Goal: Obtain resource: Obtain resource

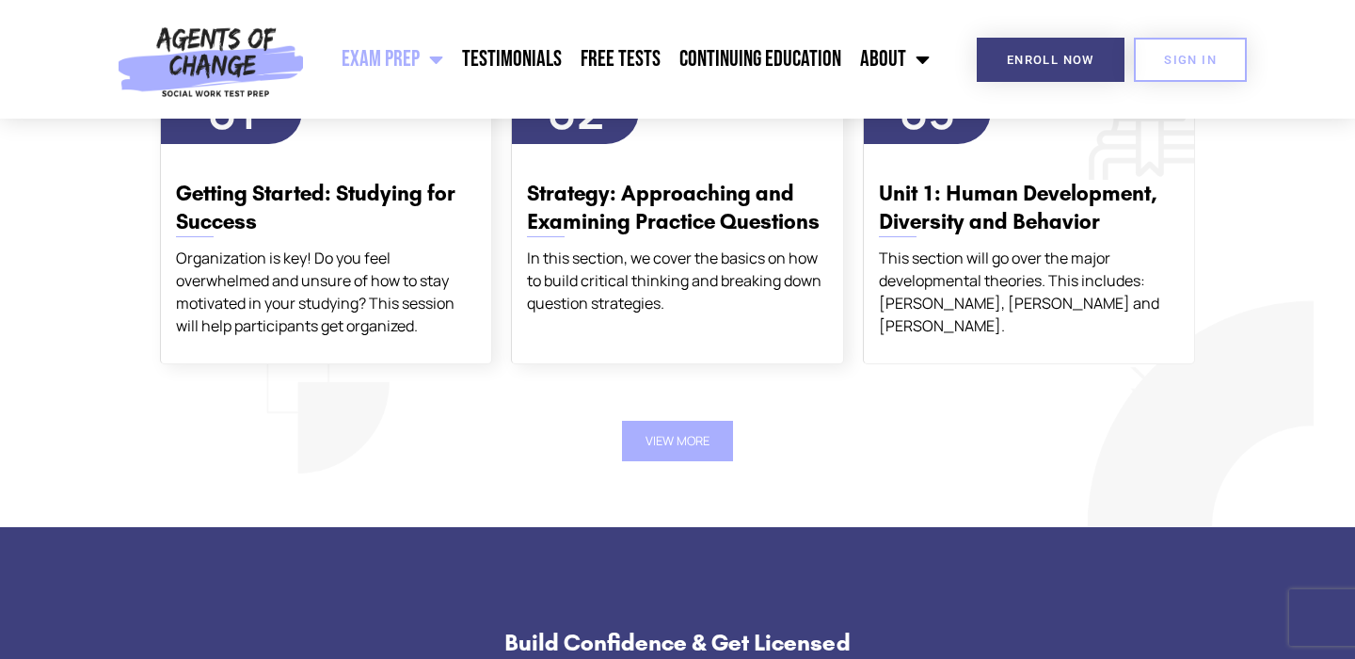
scroll to position [2259, 0]
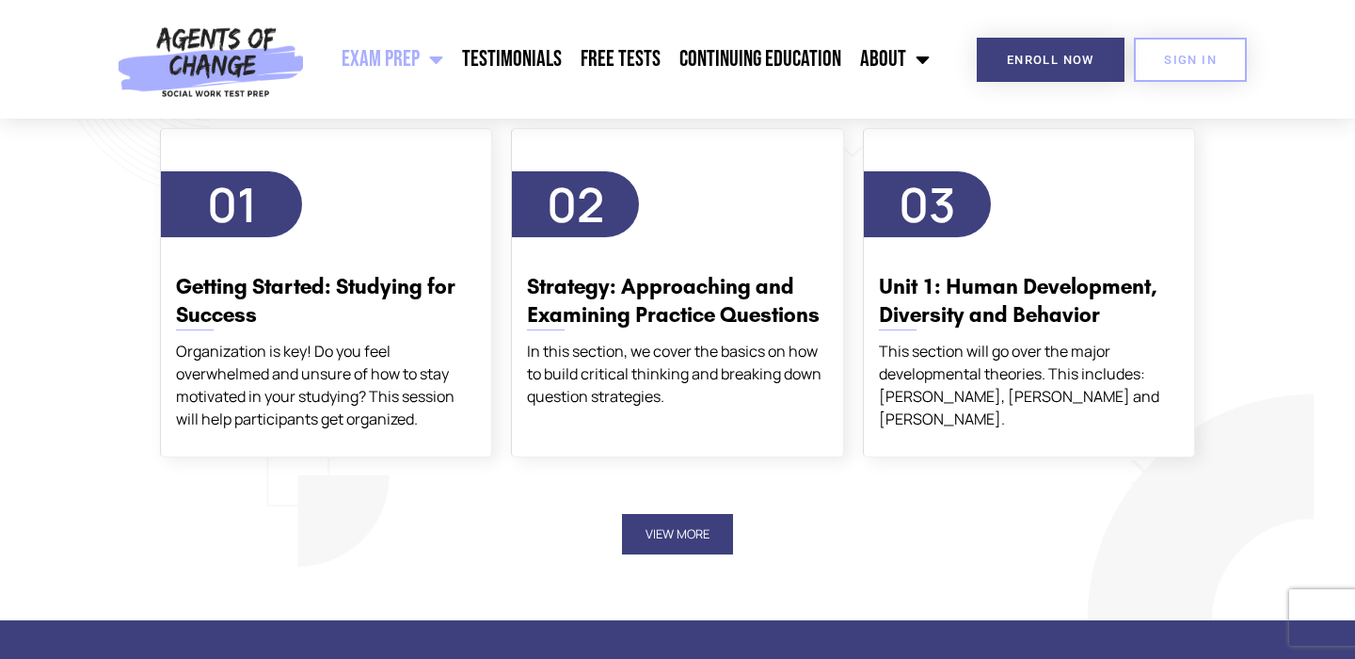
click at [679, 535] on button "View More" at bounding box center [677, 534] width 111 height 40
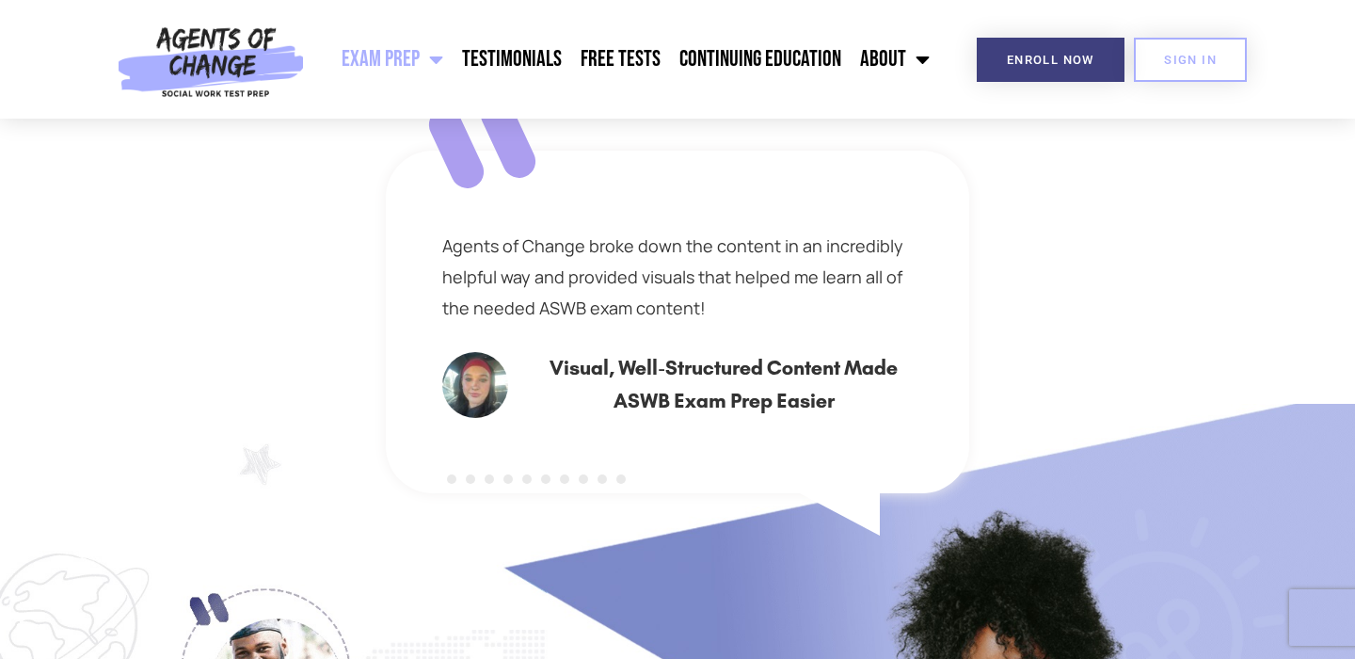
scroll to position [8470, 0]
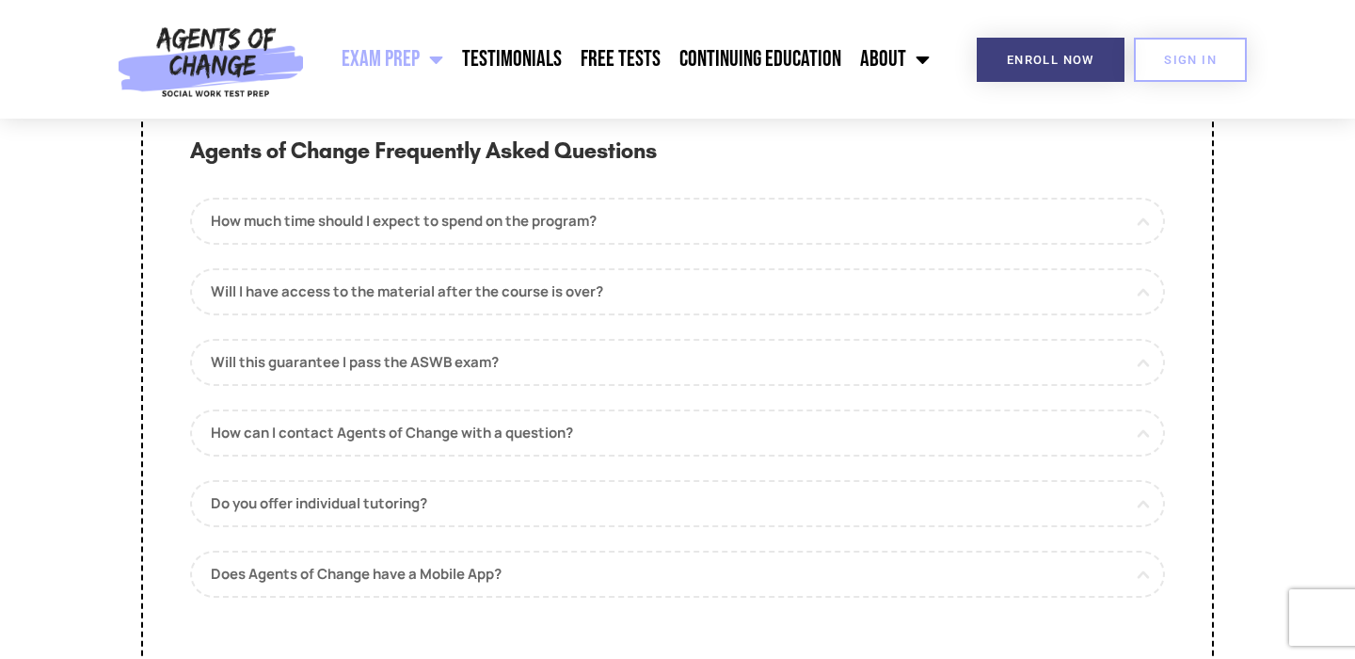
scroll to position [9504, 0]
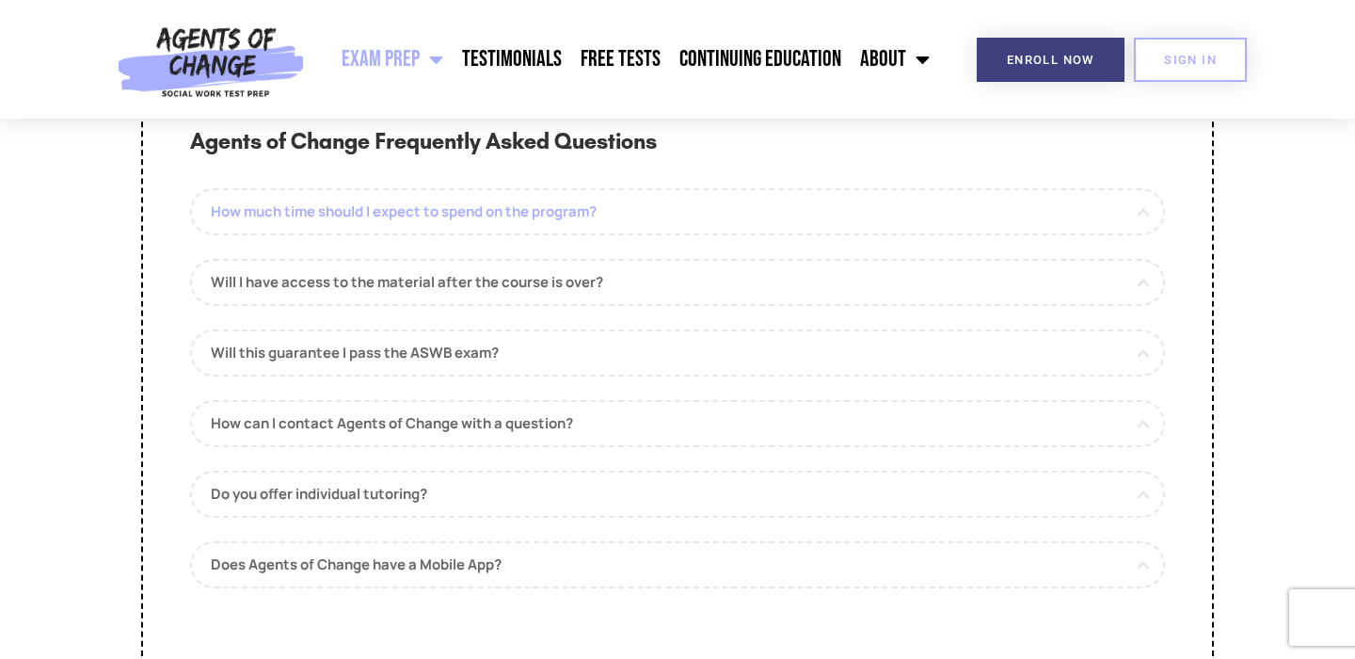
click at [1158, 235] on link "How much time should I expect to spend on the program?" at bounding box center [677, 211] width 975 height 47
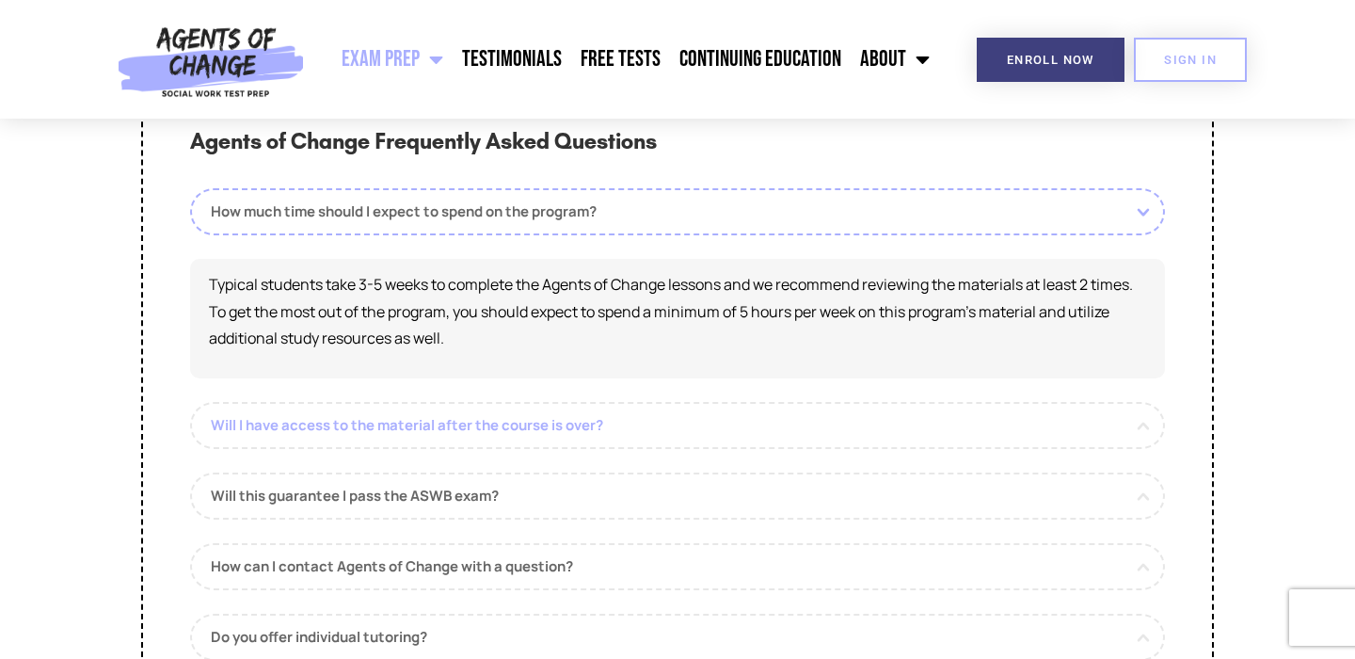
click at [977, 449] on link "Will I have access to the material after the course is over?" at bounding box center [677, 425] width 975 height 47
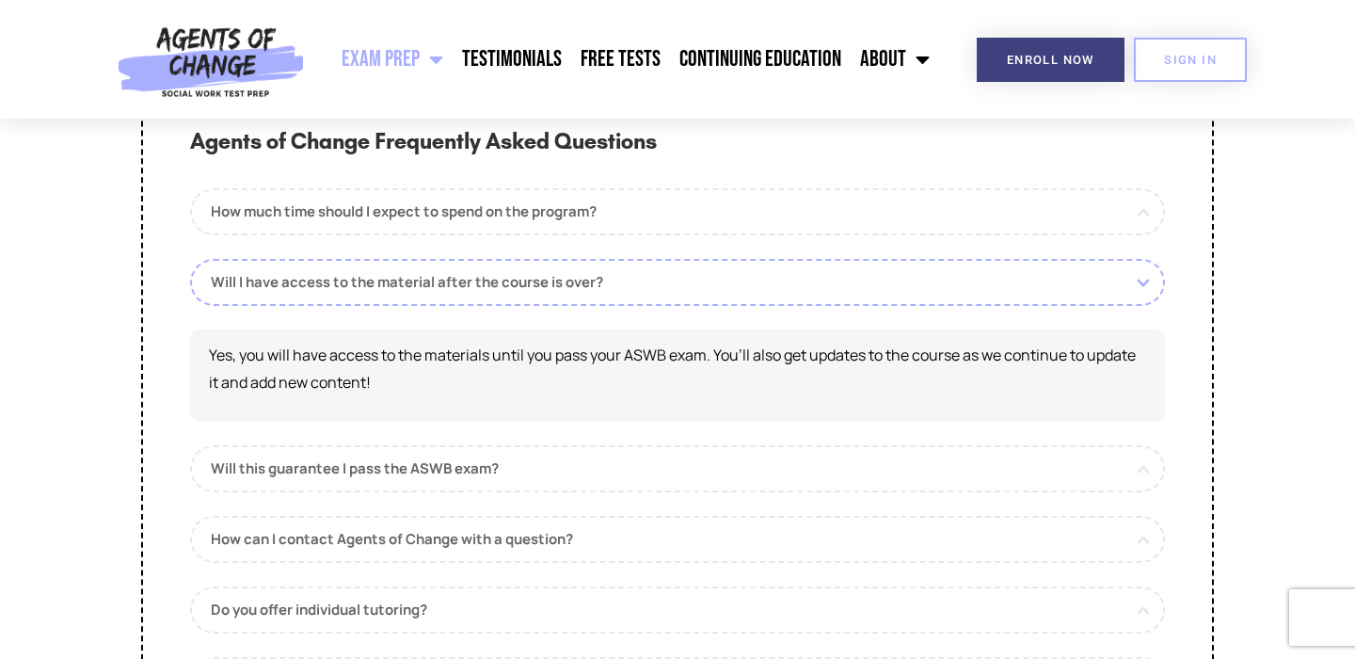
scroll to position [9599, 0]
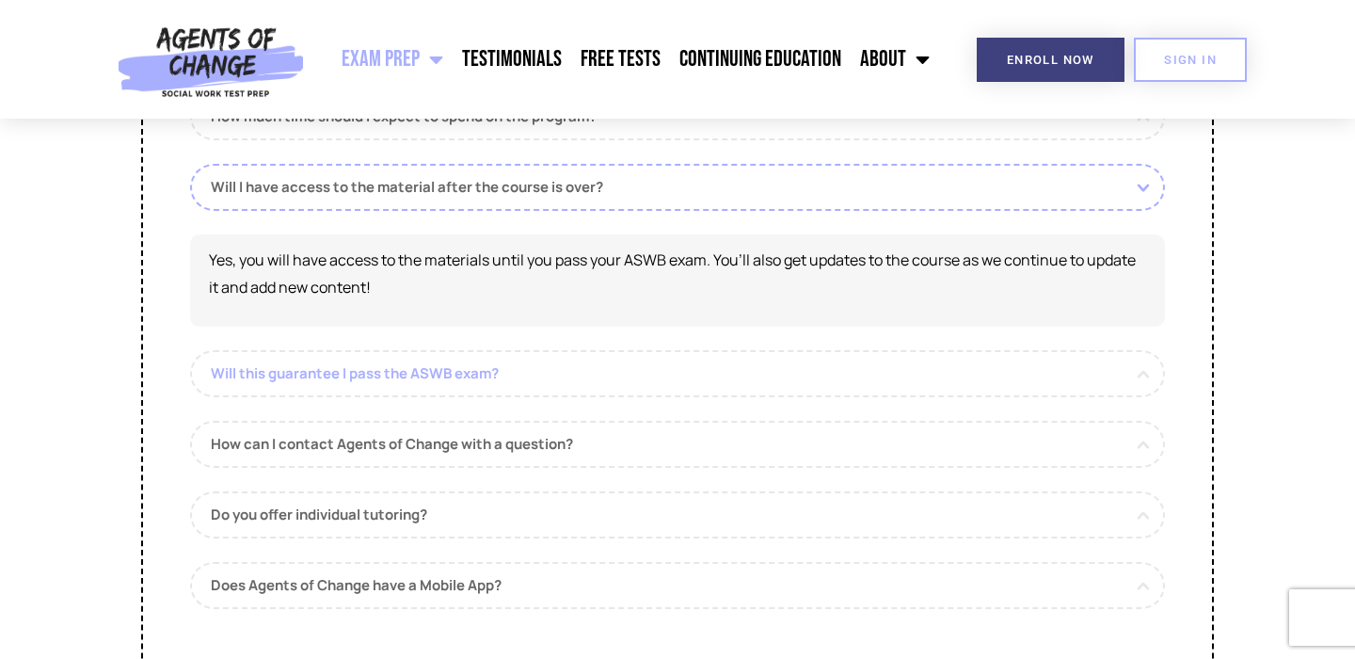
click at [1096, 397] on link "Will this guarantee I pass the ASWB exam?" at bounding box center [677, 373] width 975 height 47
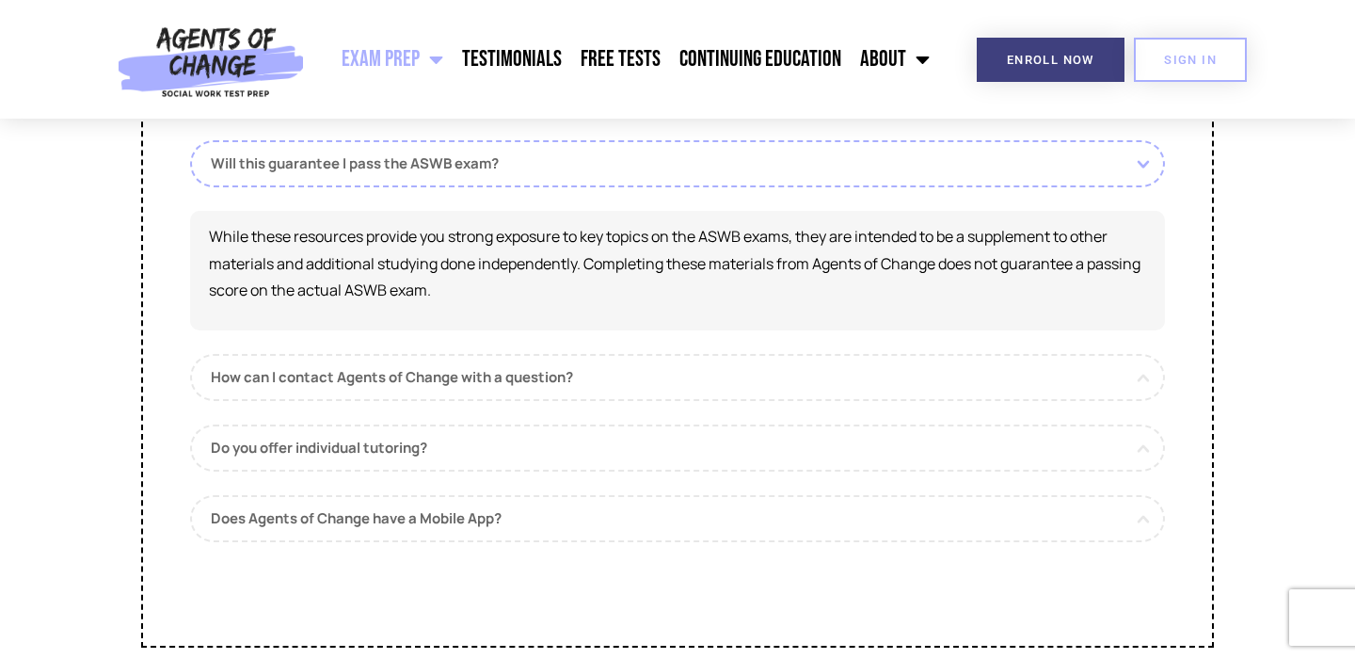
scroll to position [9787, 0]
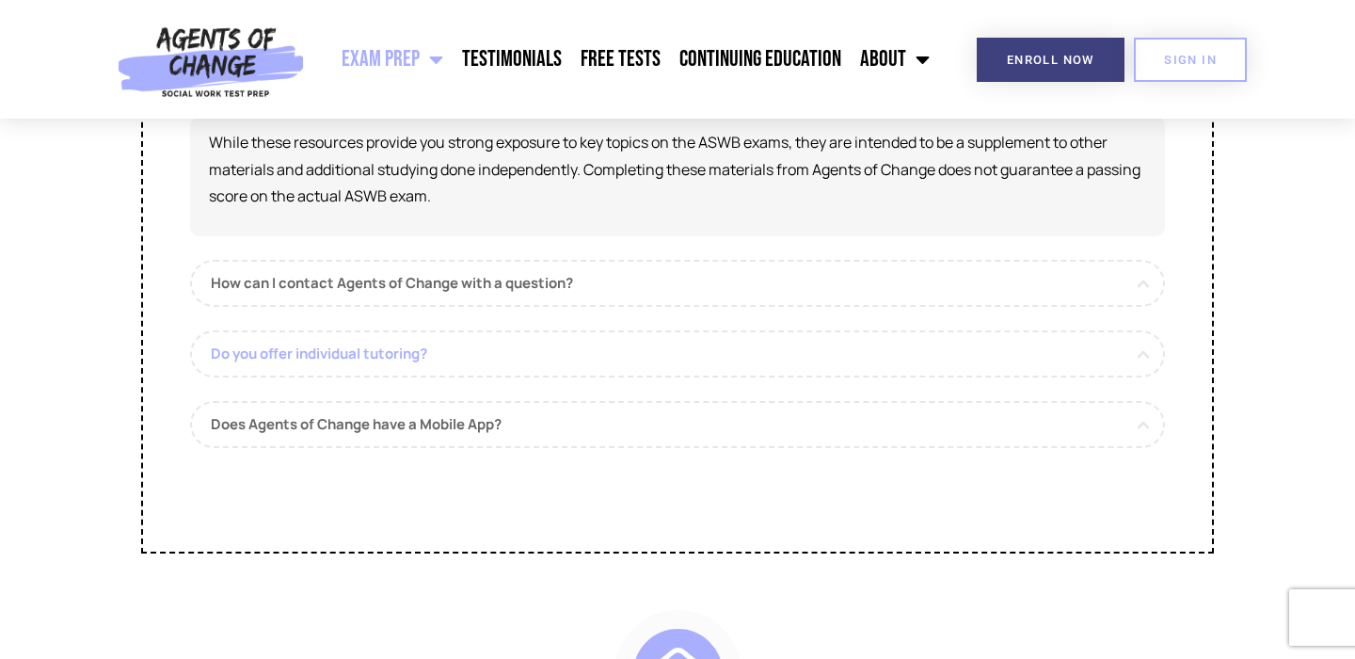
click at [893, 377] on link "Do you offer individual tutoring?" at bounding box center [677, 353] width 975 height 47
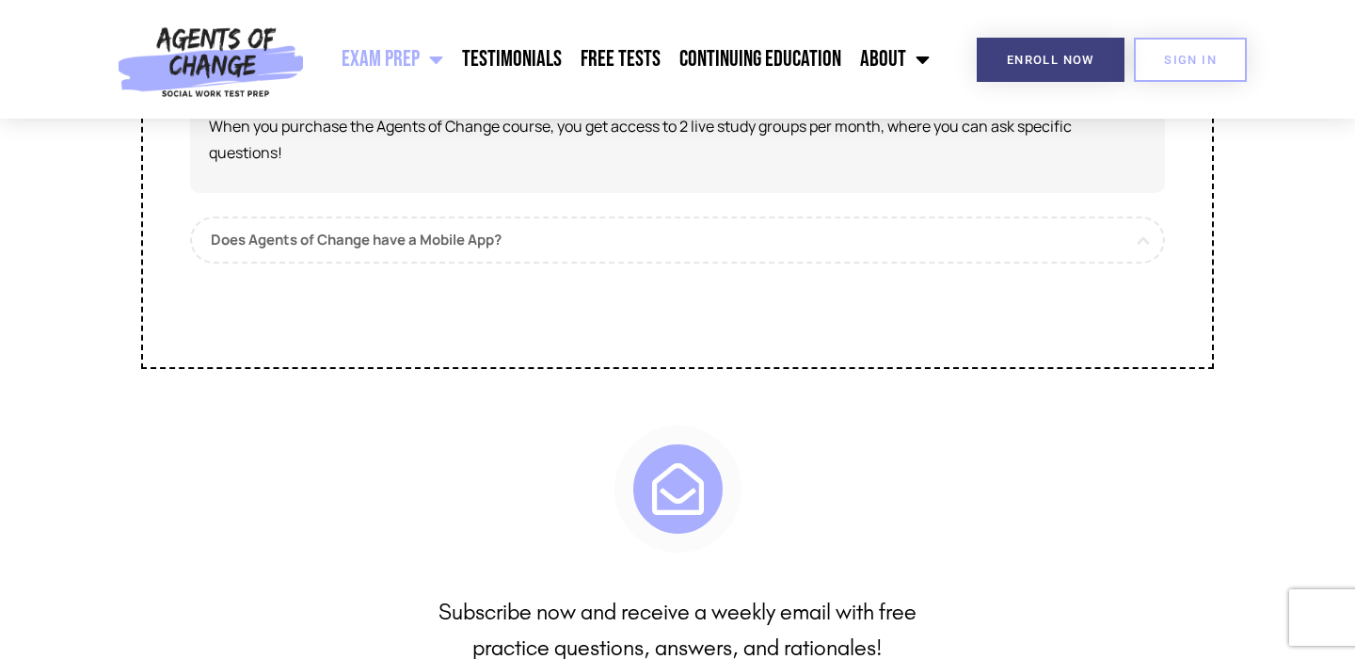
scroll to position [9975, 0]
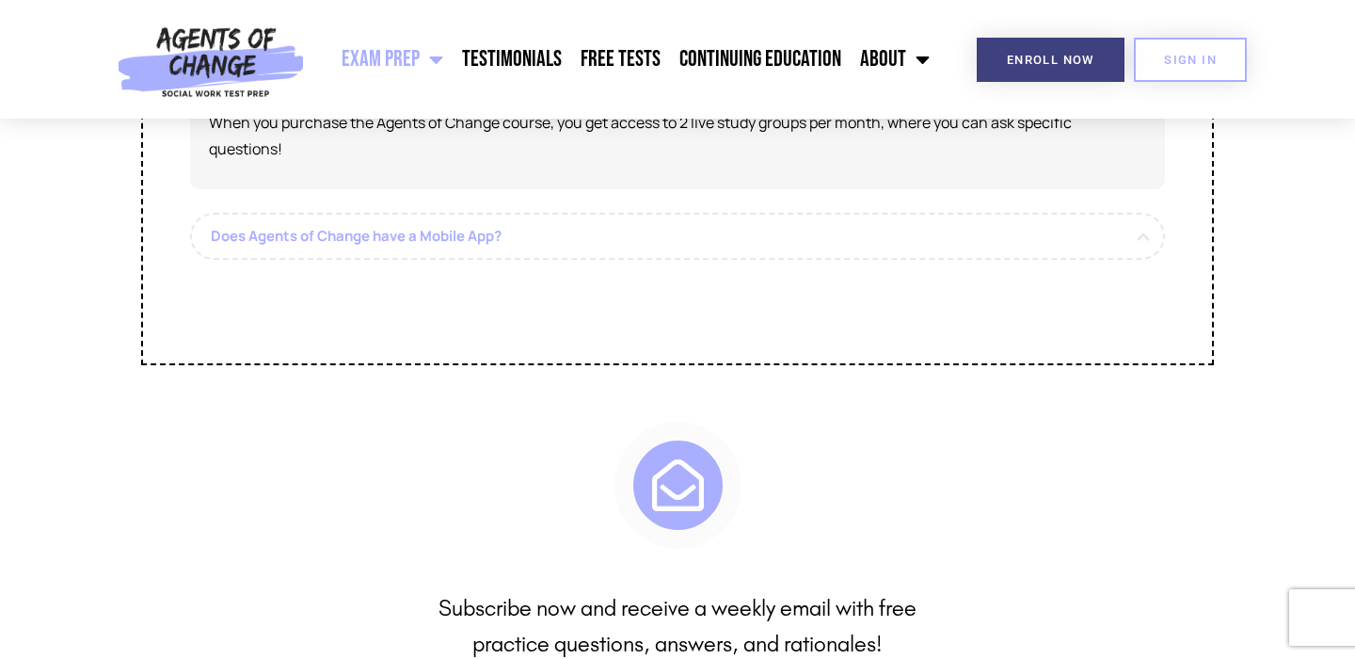
click at [1046, 260] on link "Does Agents of Change have a Mobile App?" at bounding box center [677, 236] width 975 height 47
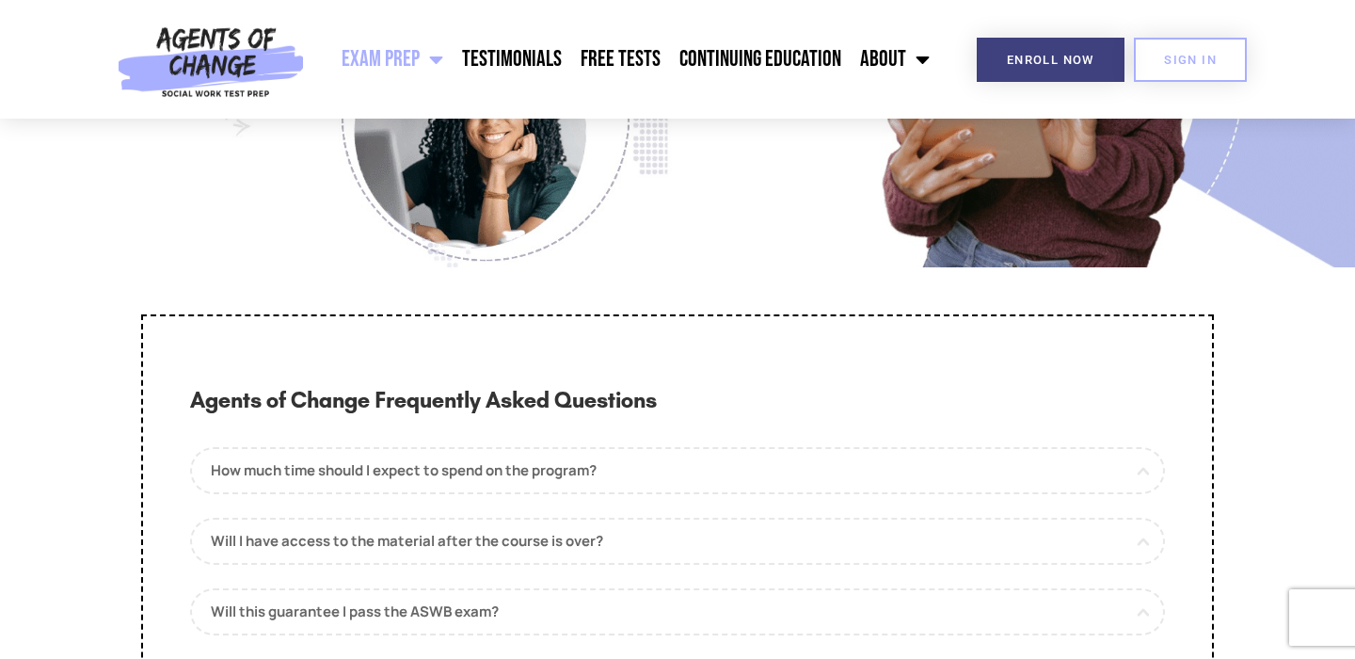
scroll to position [9504, 0]
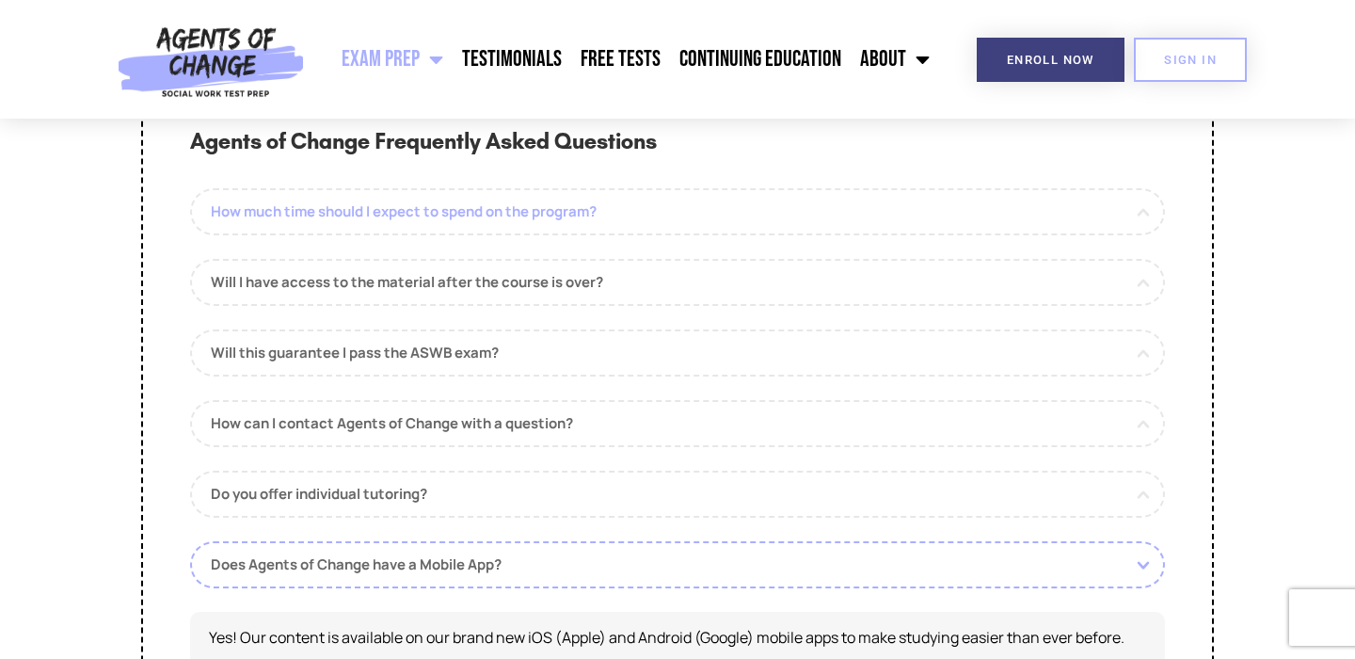
click at [959, 235] on link "How much time should I expect to spend on the program?" at bounding box center [677, 211] width 975 height 47
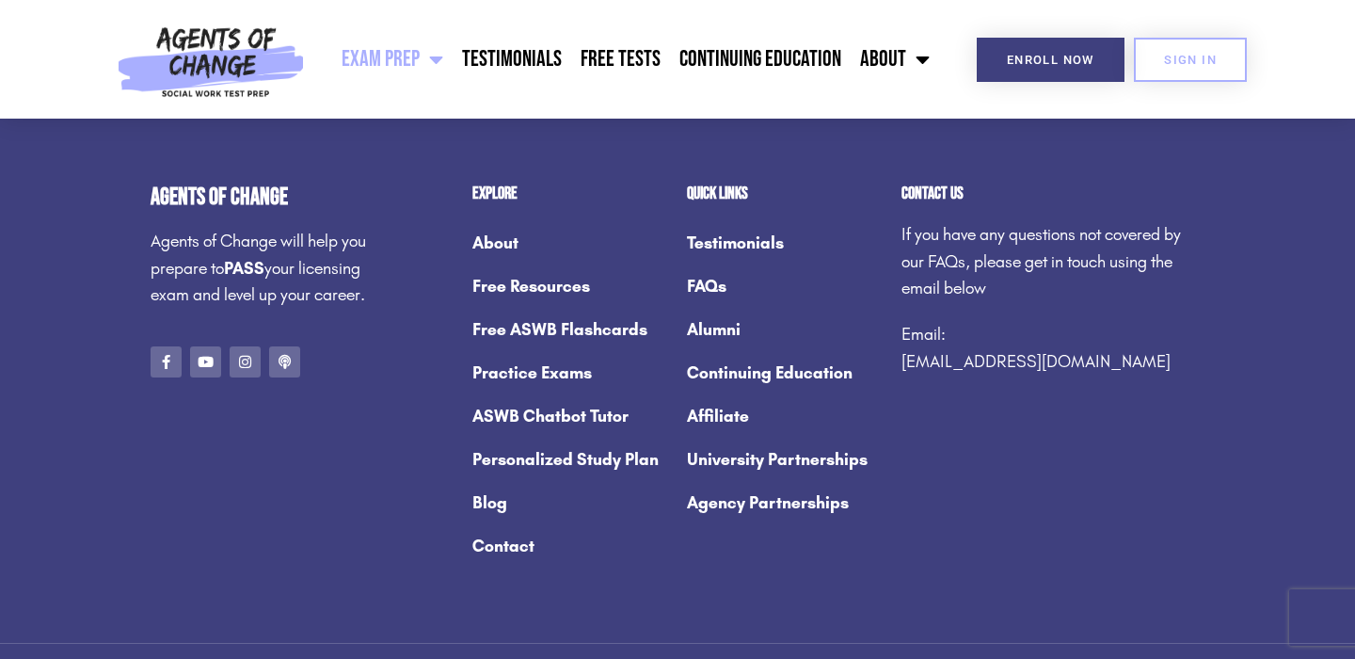
scroll to position [11010, 0]
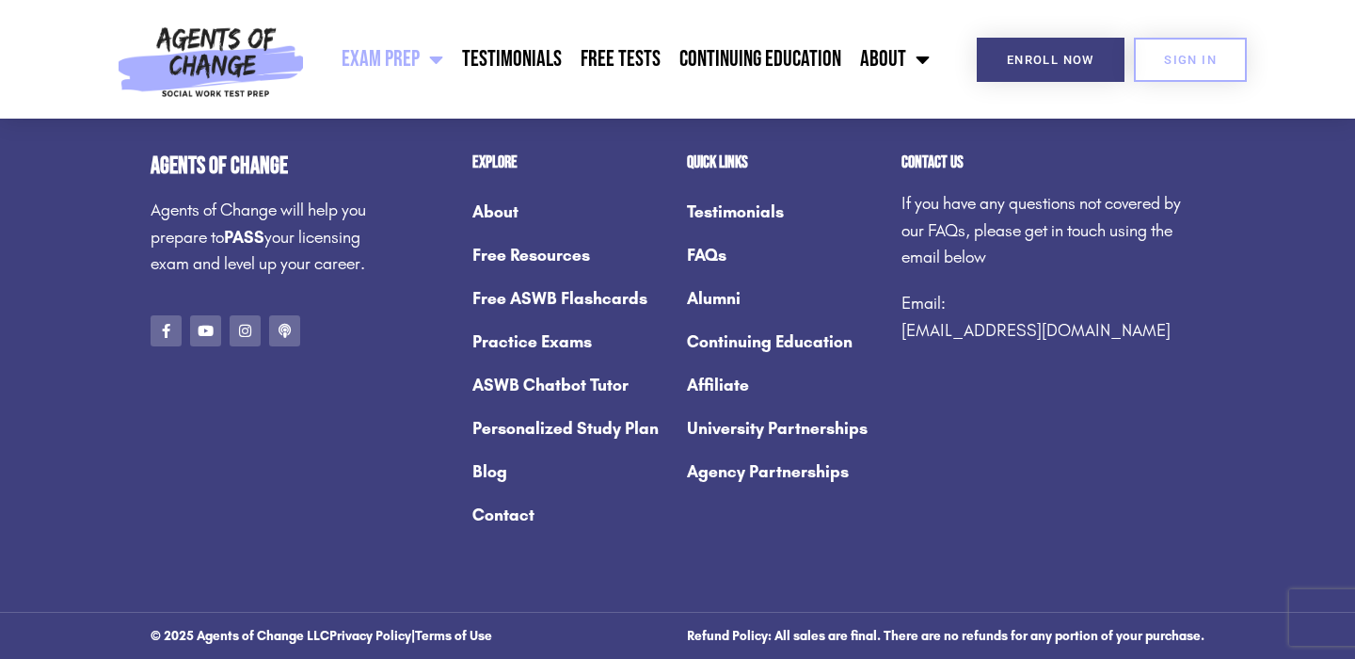
click at [535, 273] on link "Free Resources" at bounding box center [570, 254] width 196 height 43
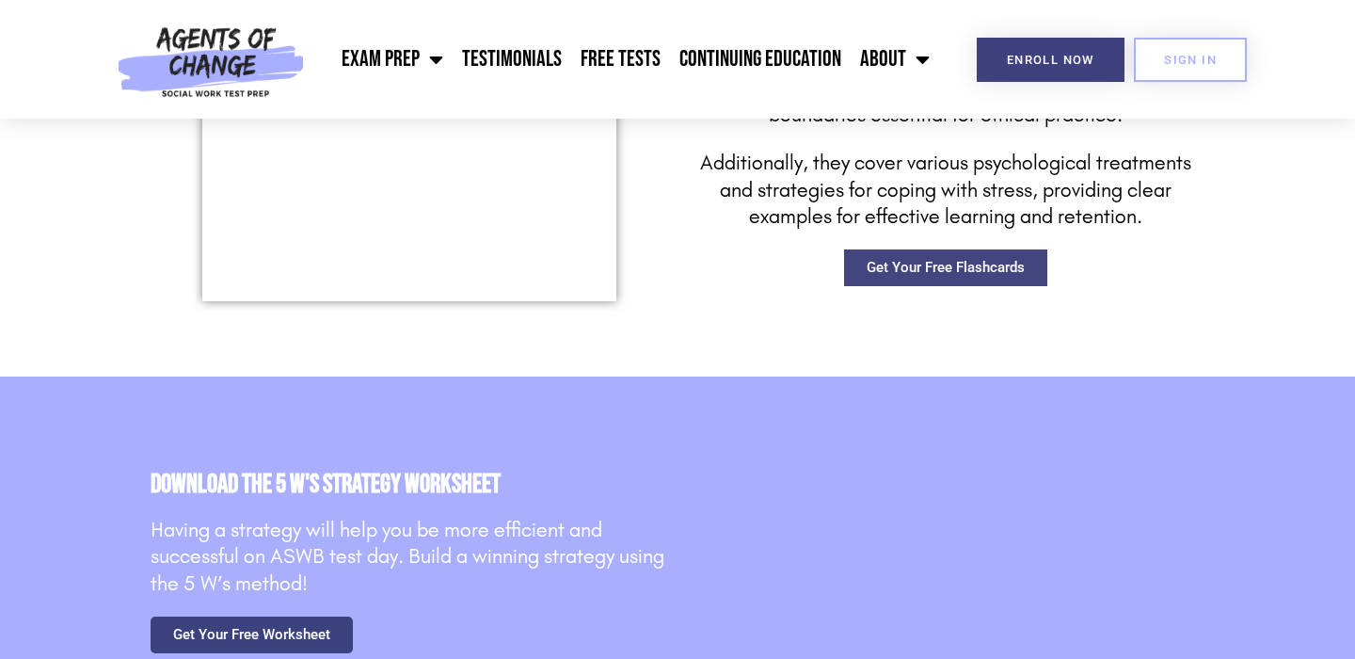
scroll to position [3011, 0]
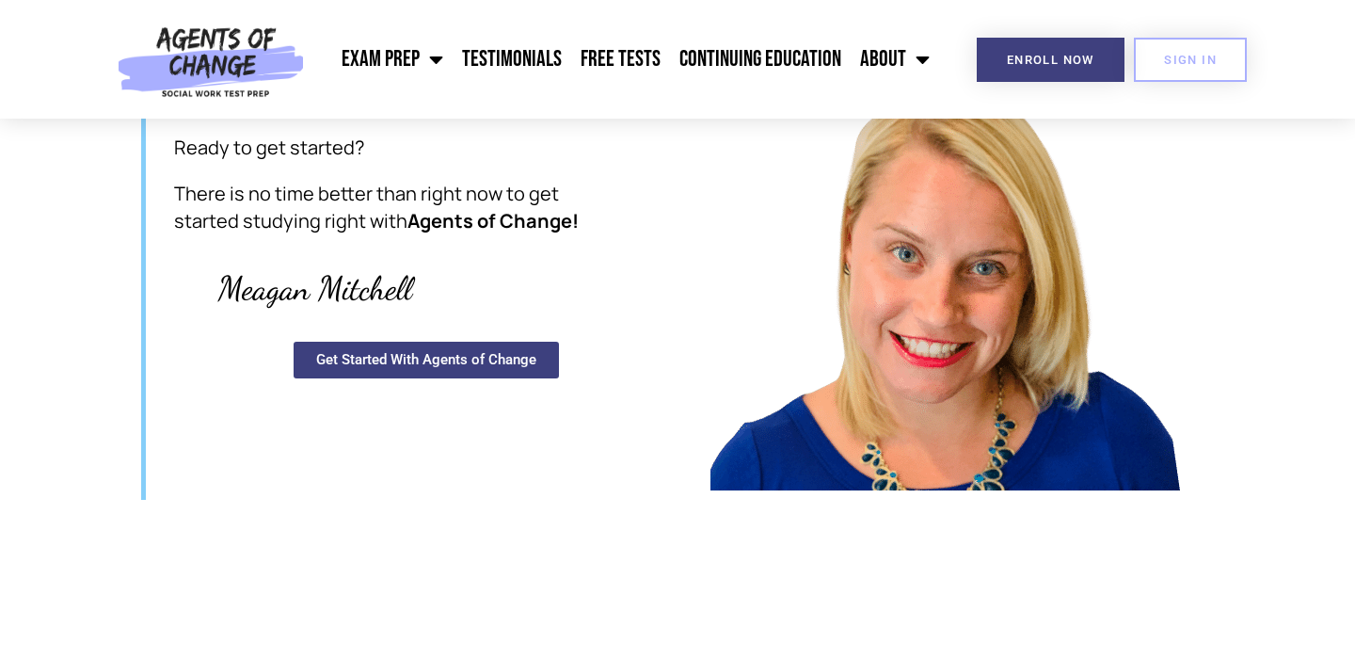
scroll to position [4916, 0]
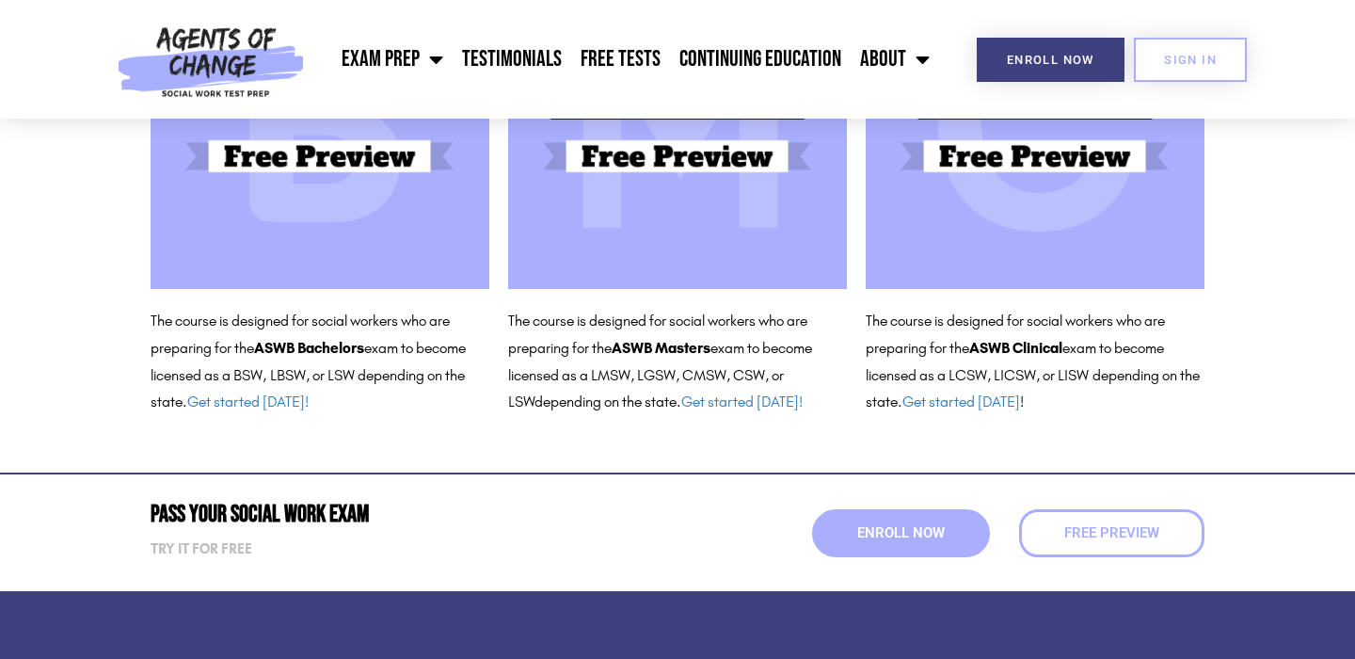
scroll to position [188, 0]
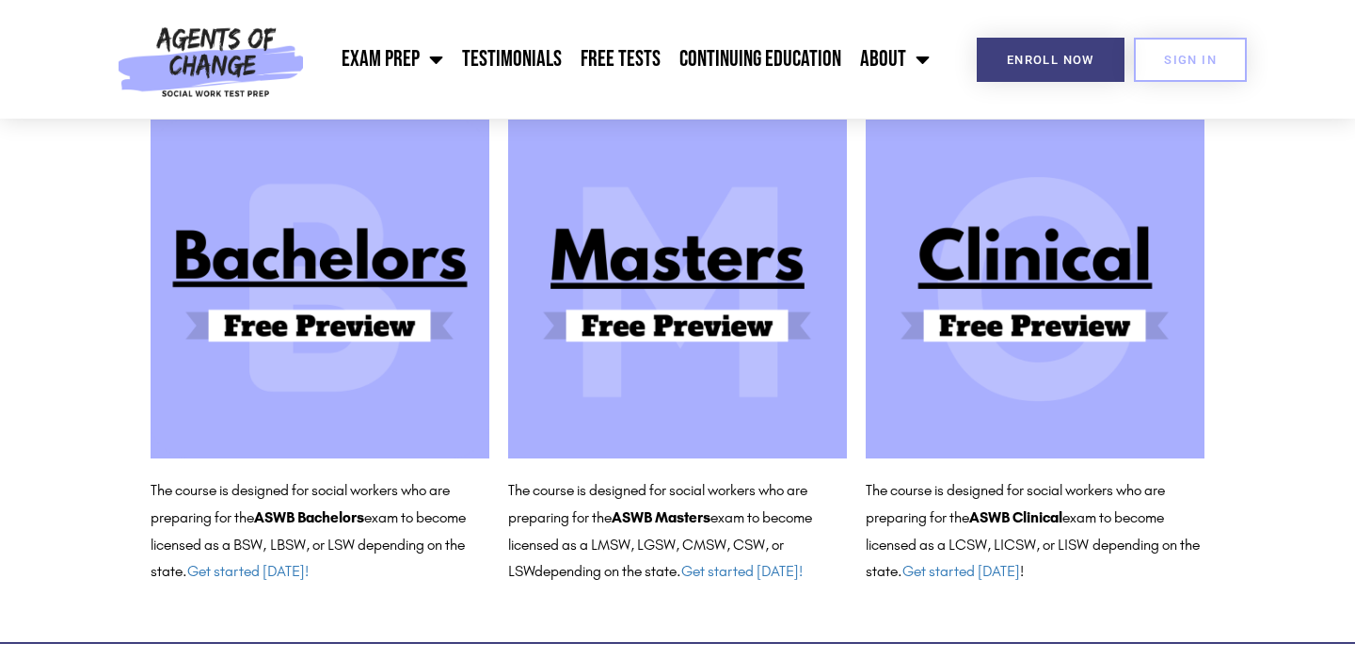
click at [992, 241] on img at bounding box center [1035, 289] width 339 height 339
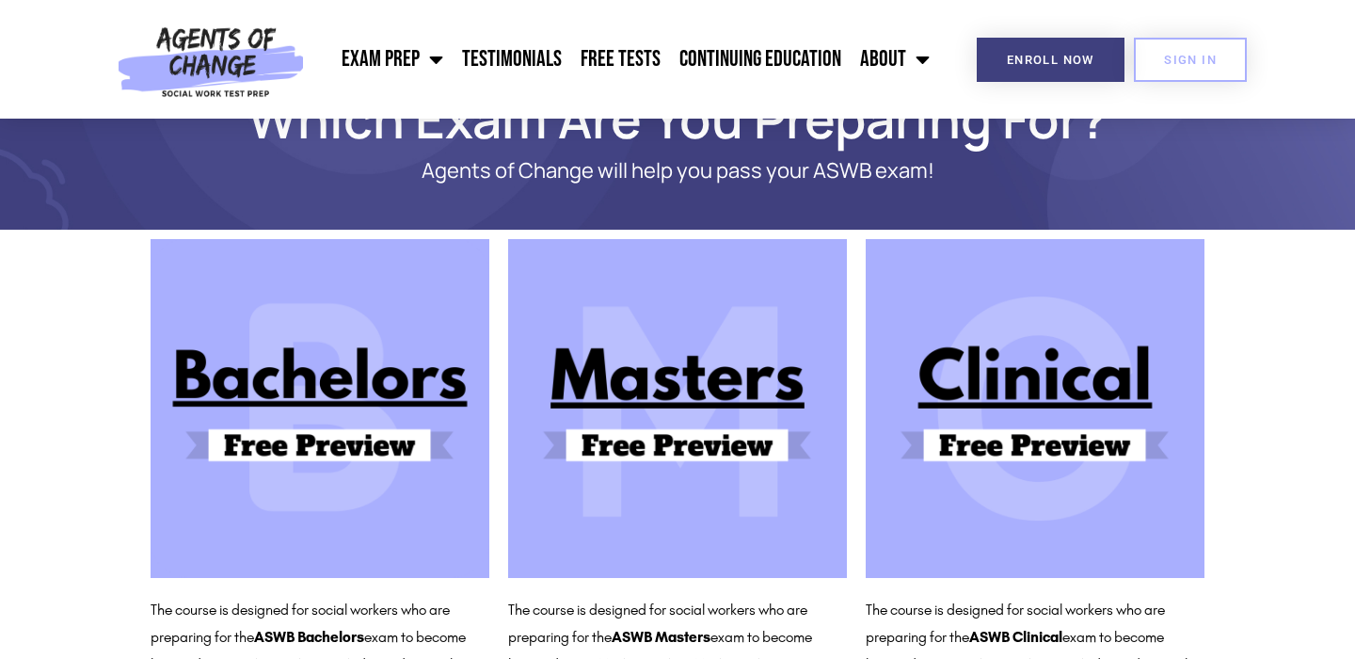
scroll to position [0, 0]
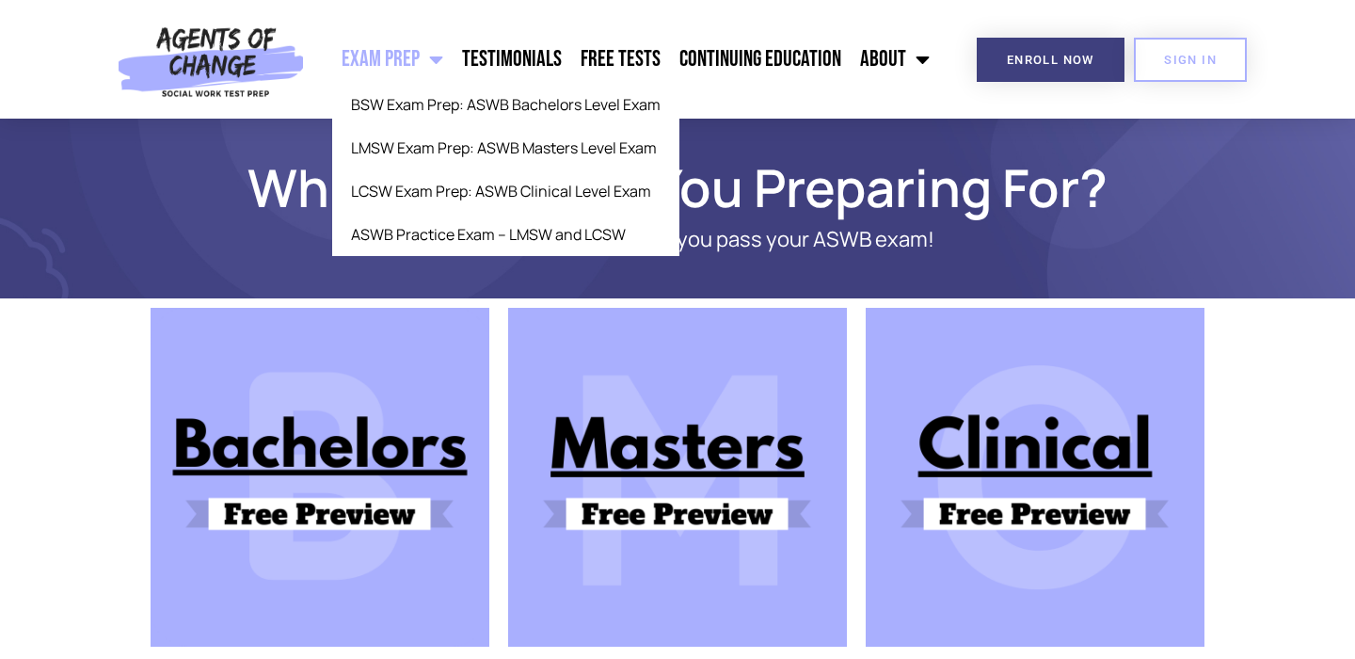
click at [428, 59] on span "Menu" at bounding box center [432, 59] width 24 height 41
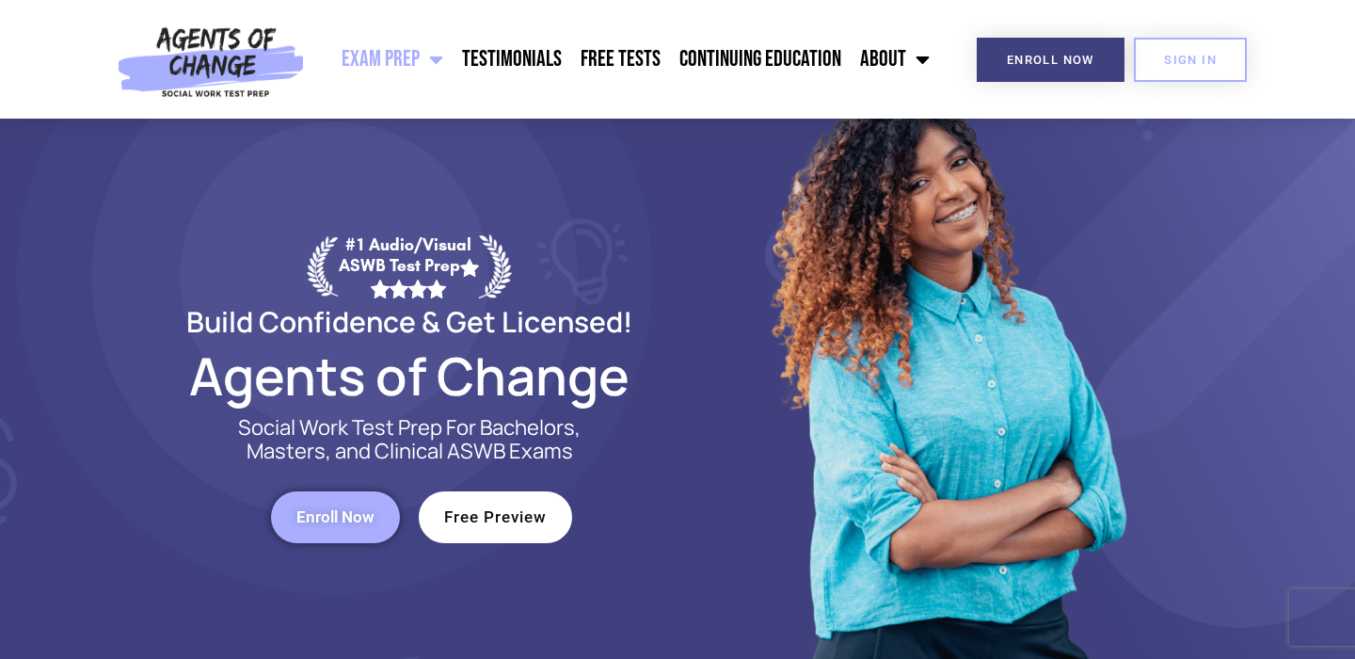
scroll to position [282, 0]
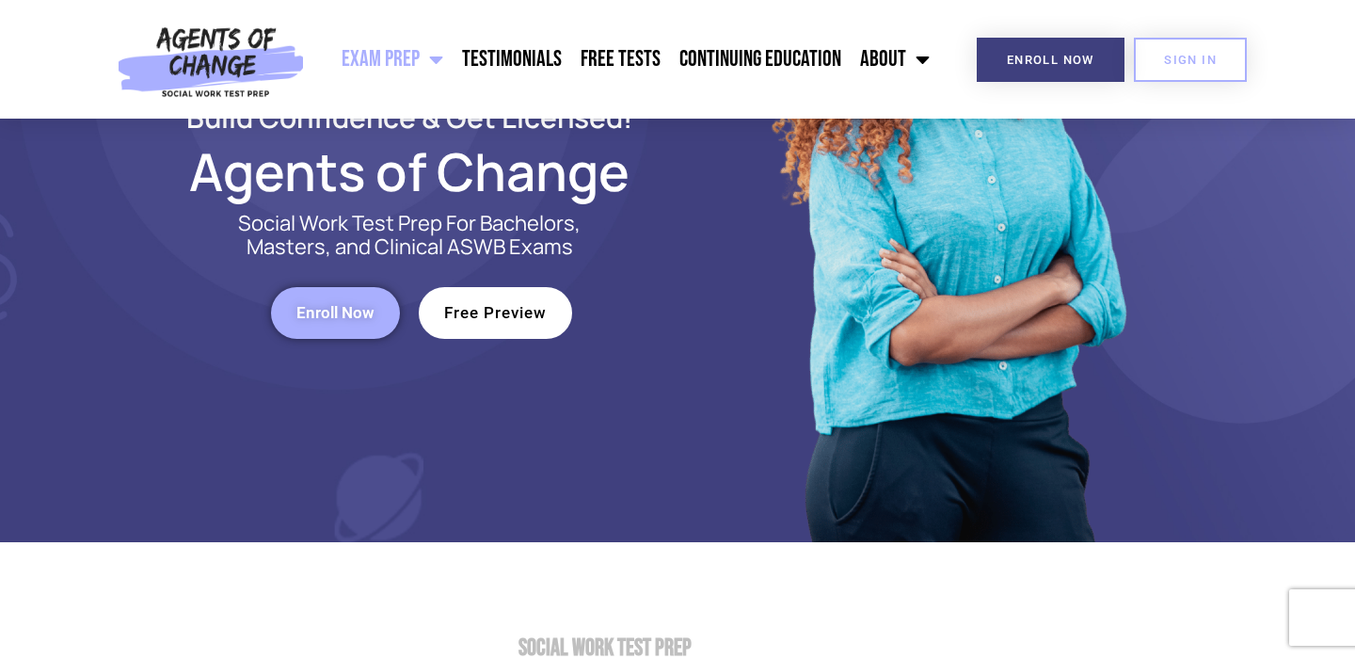
click at [505, 320] on span "Free Preview" at bounding box center [495, 313] width 103 height 16
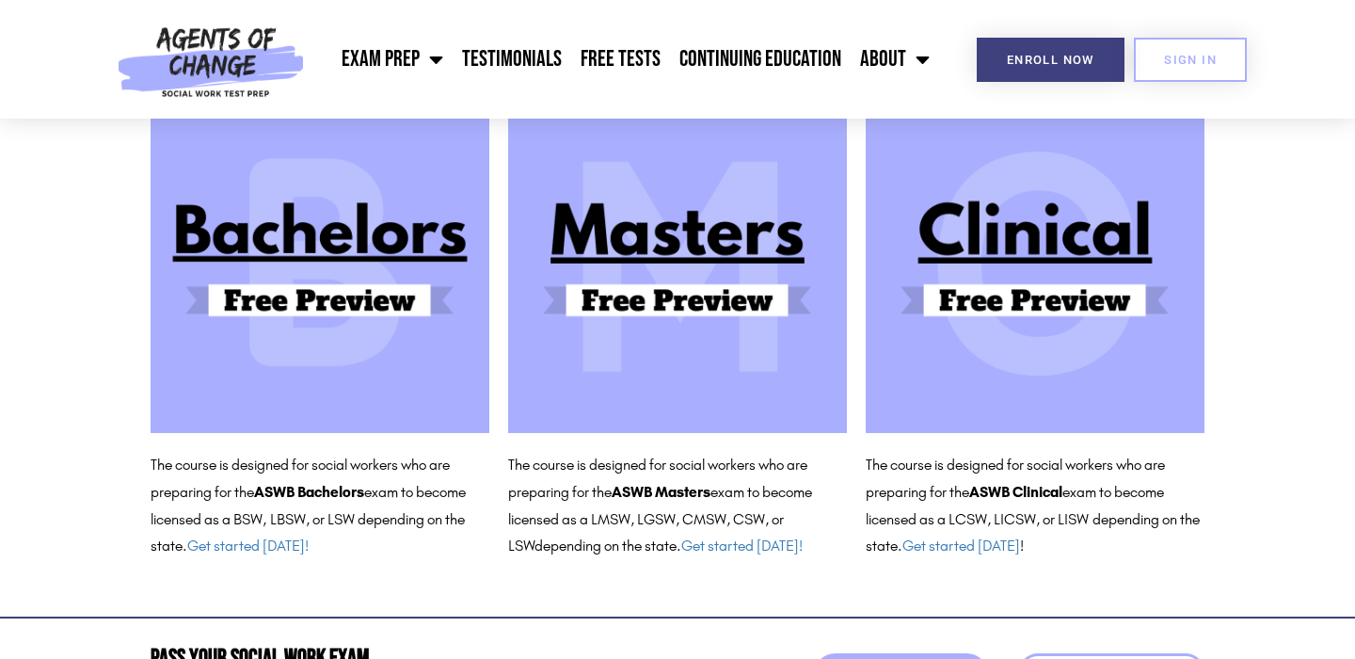
scroll to position [188, 0]
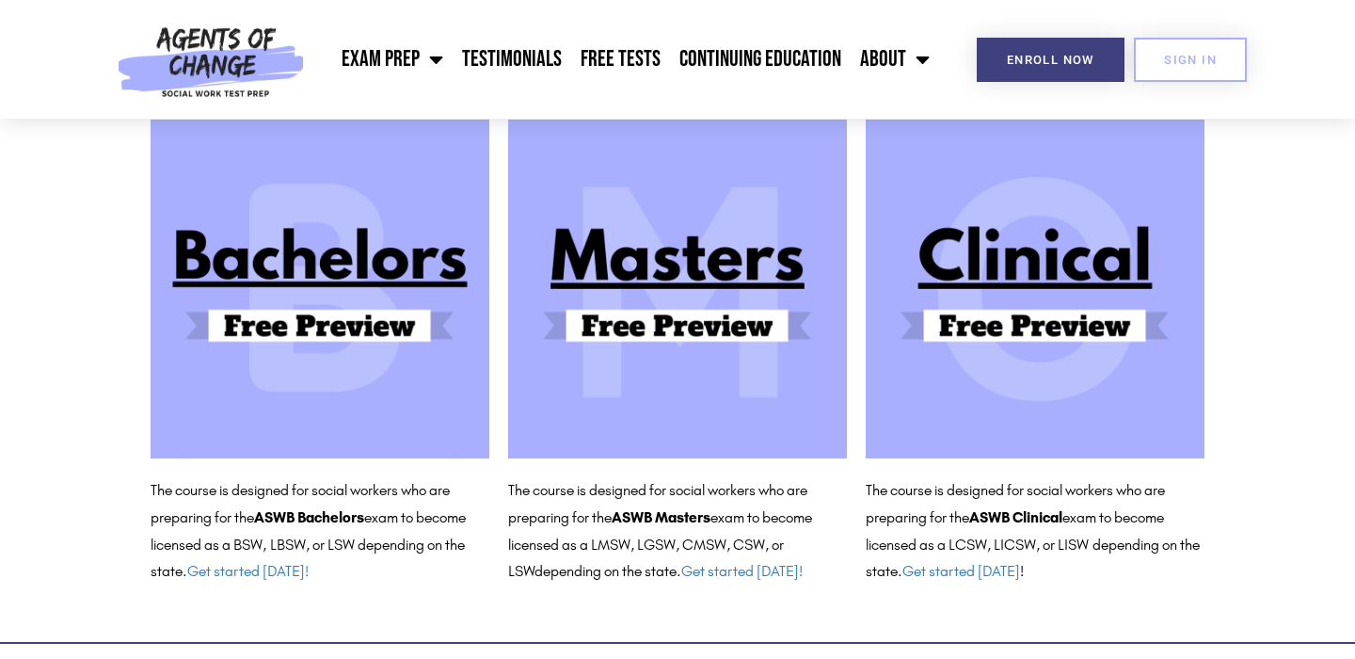
click at [1081, 300] on img at bounding box center [1035, 289] width 339 height 339
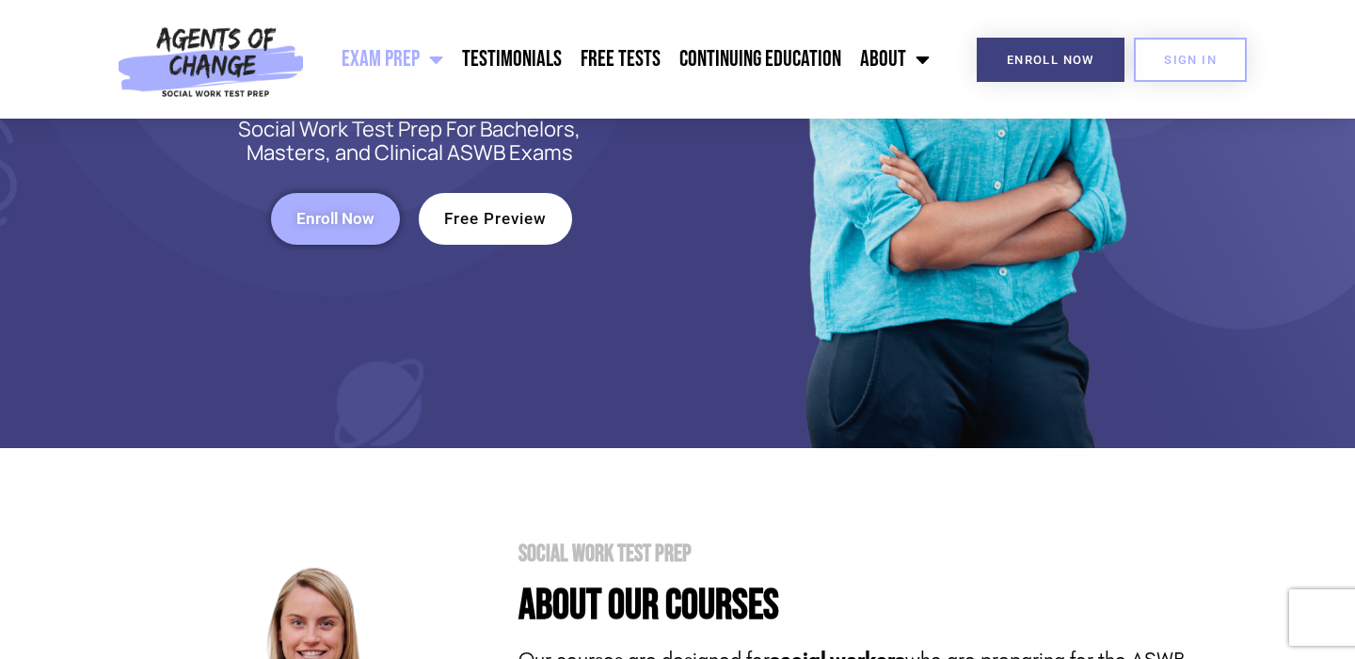
scroll to position [470, 0]
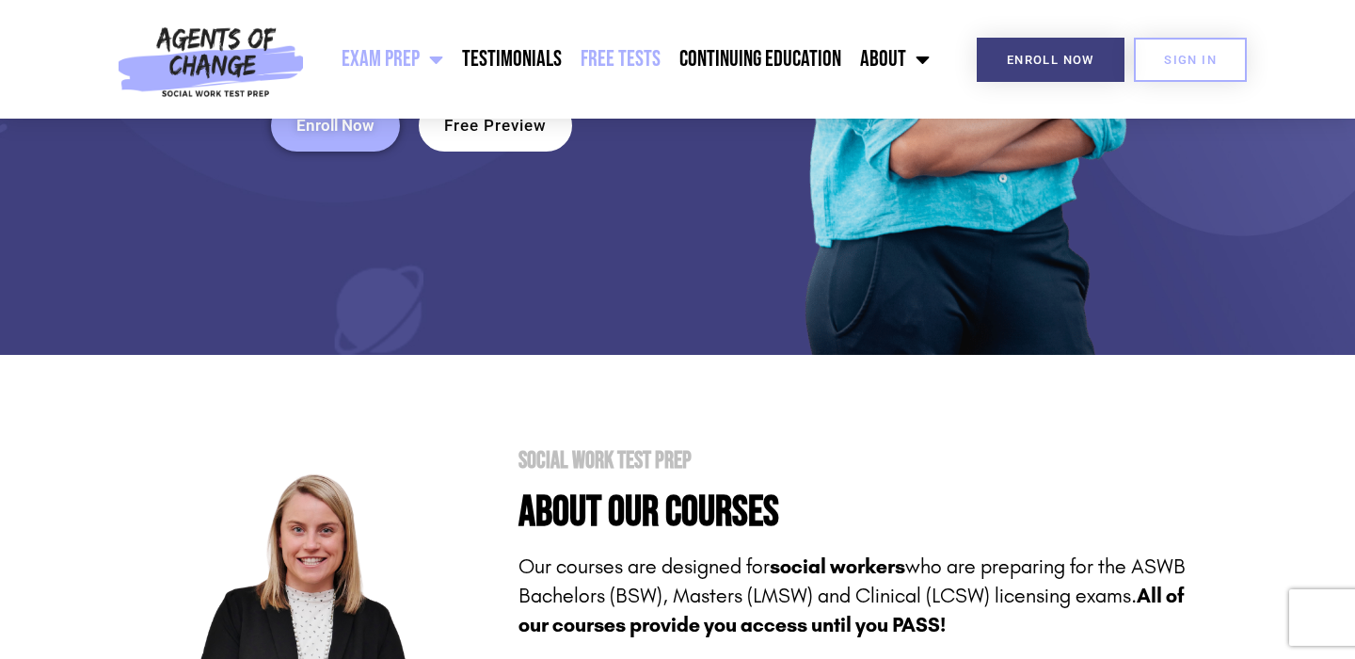
click at [634, 62] on link "Free Tests" at bounding box center [620, 59] width 99 height 47
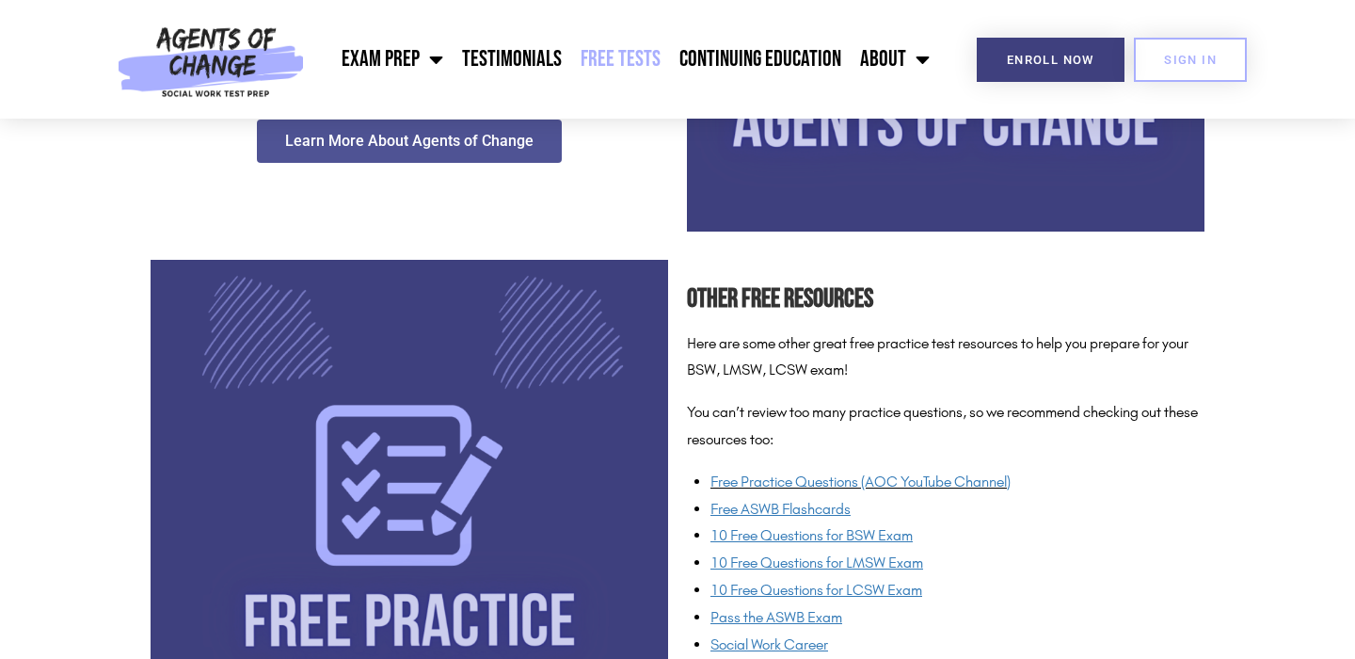
scroll to position [1318, 0]
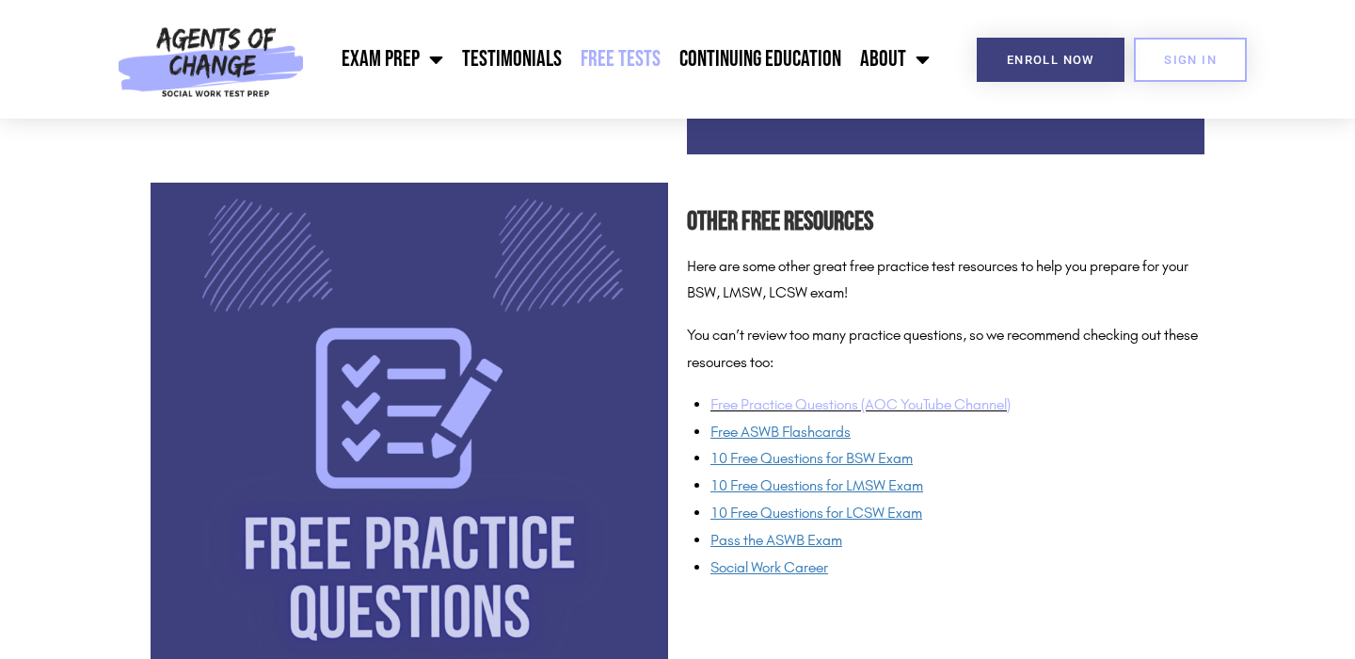
click at [791, 402] on link "Free Practice Questions (AOC YouTube Channel)" at bounding box center [861, 404] width 300 height 18
click at [812, 428] on u "Free ASWB Flashcards" at bounding box center [781, 432] width 140 height 18
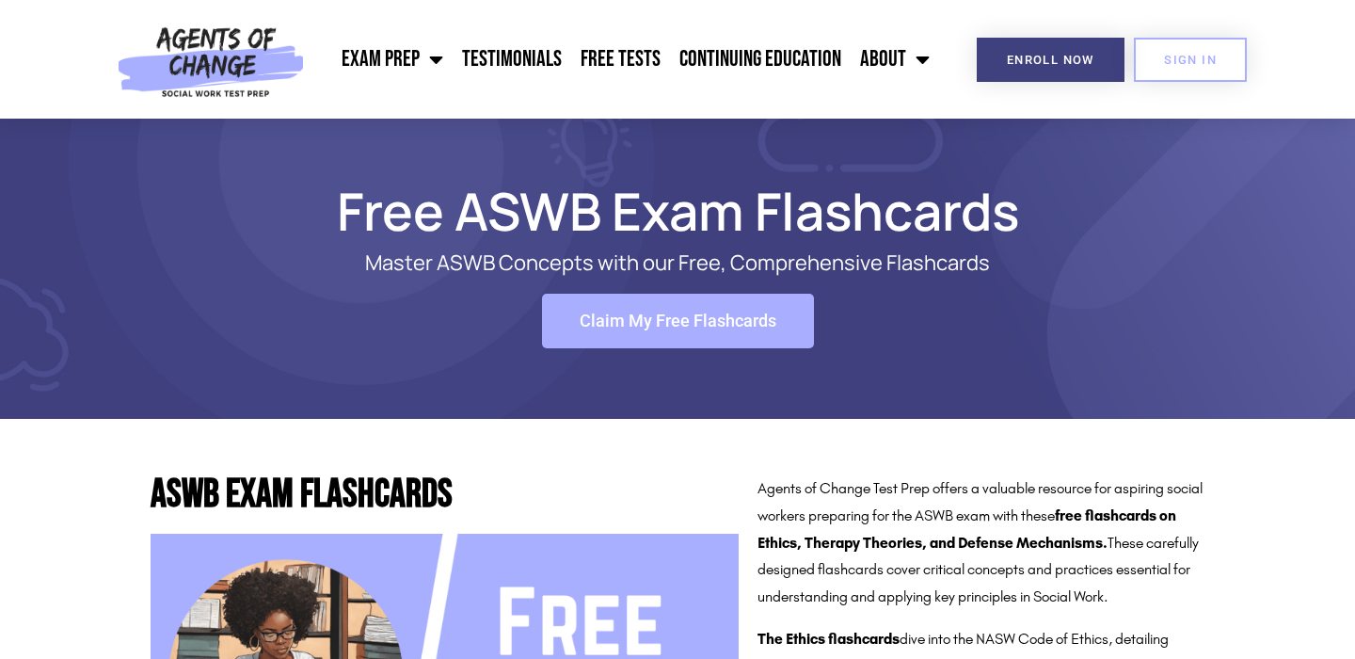
click at [622, 325] on span "Claim My Free Flashcards" at bounding box center [678, 320] width 197 height 17
